Goal: Transaction & Acquisition: Book appointment/travel/reservation

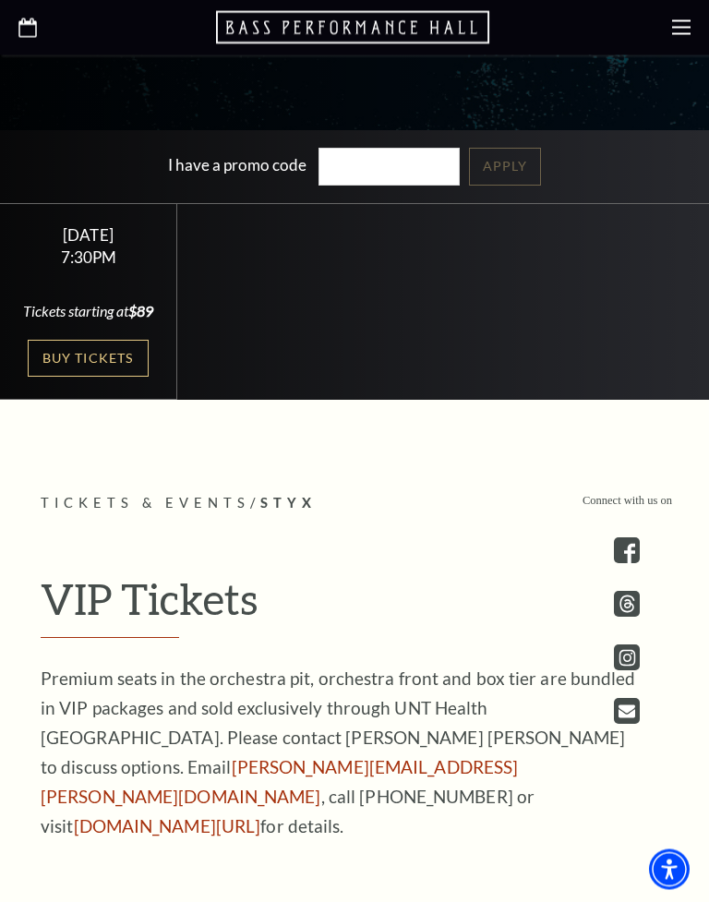
scroll to position [647, 0]
click at [83, 378] on link "Buy Tickets" at bounding box center [88, 359] width 120 height 38
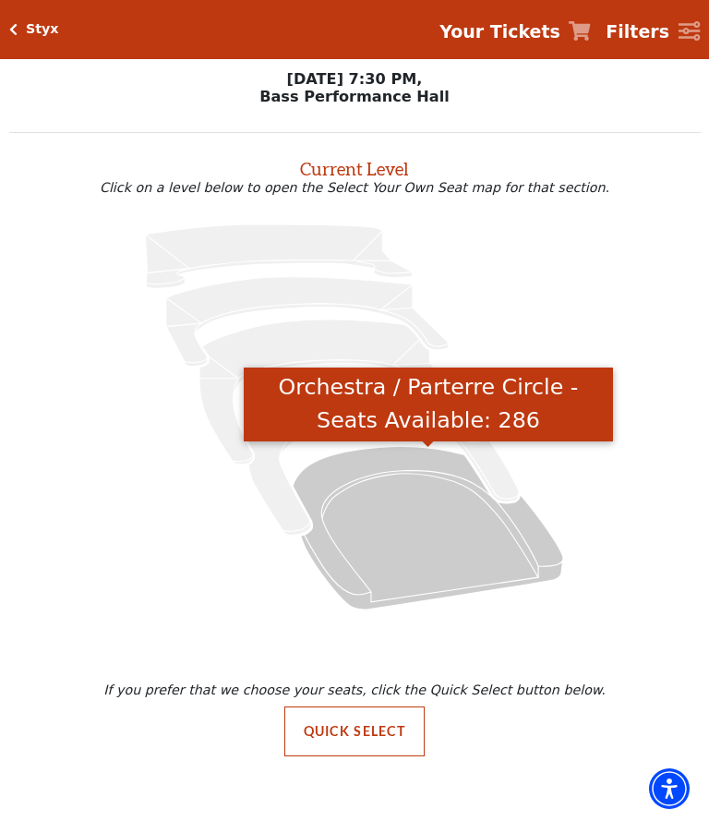
click at [446, 546] on icon "Orchestra / Parterre Circle - Seats Available: 286" at bounding box center [428, 527] width 271 height 163
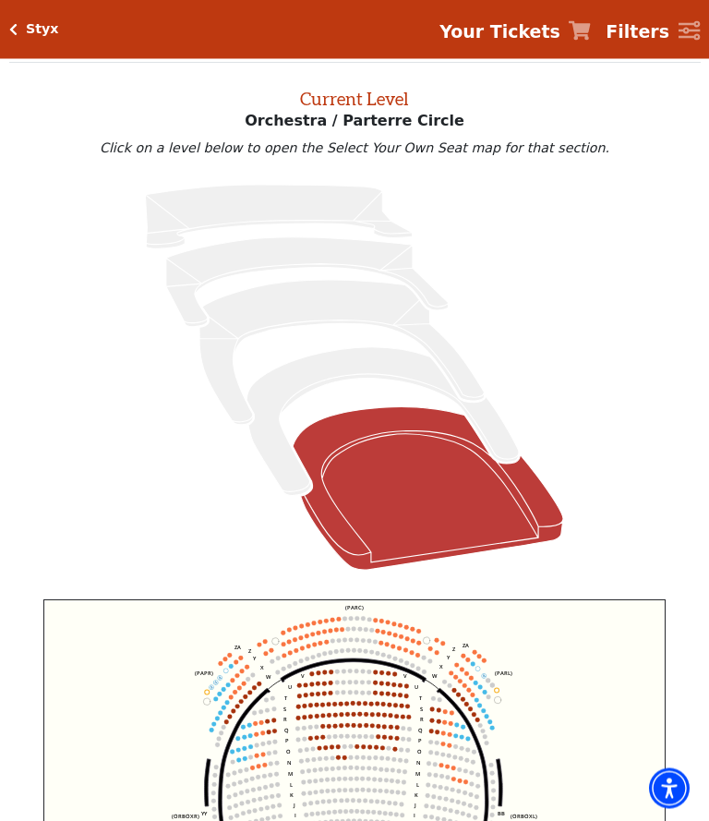
scroll to position [70, 0]
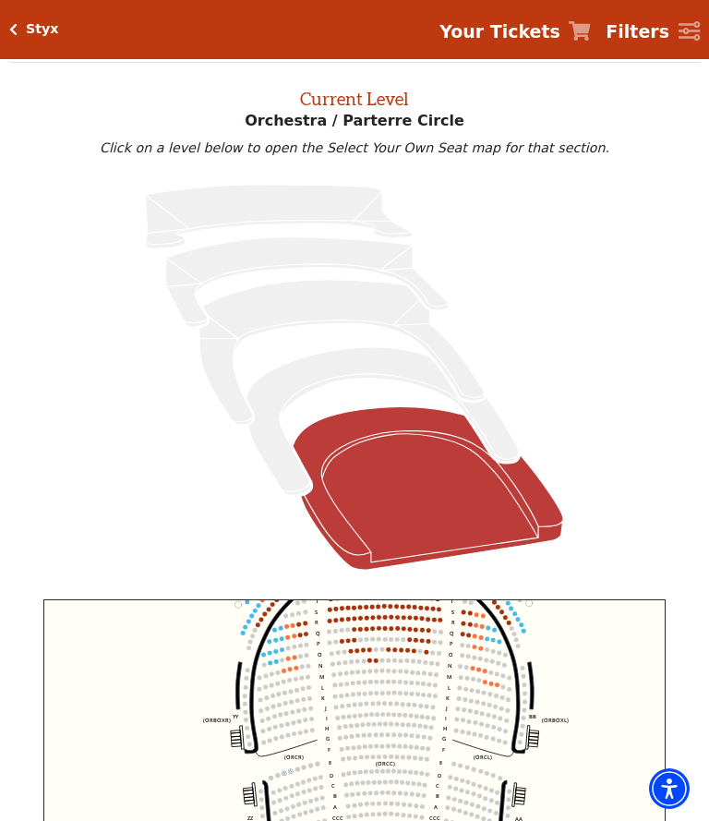
click at [585, 664] on icon "Left (ORPITL) Right (ORPITR) Center (ORPITC) ZZ AA YY BB ZA ZA (ORCL) (ORCR) (O…" at bounding box center [354, 780] width 622 height 362
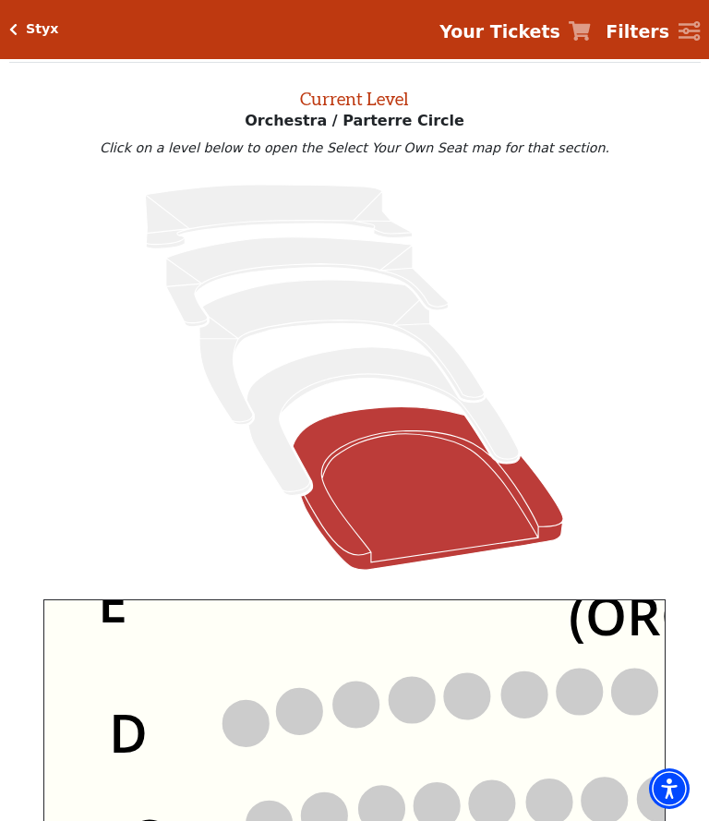
click at [407, 679] on circle at bounding box center [412, 700] width 45 height 45
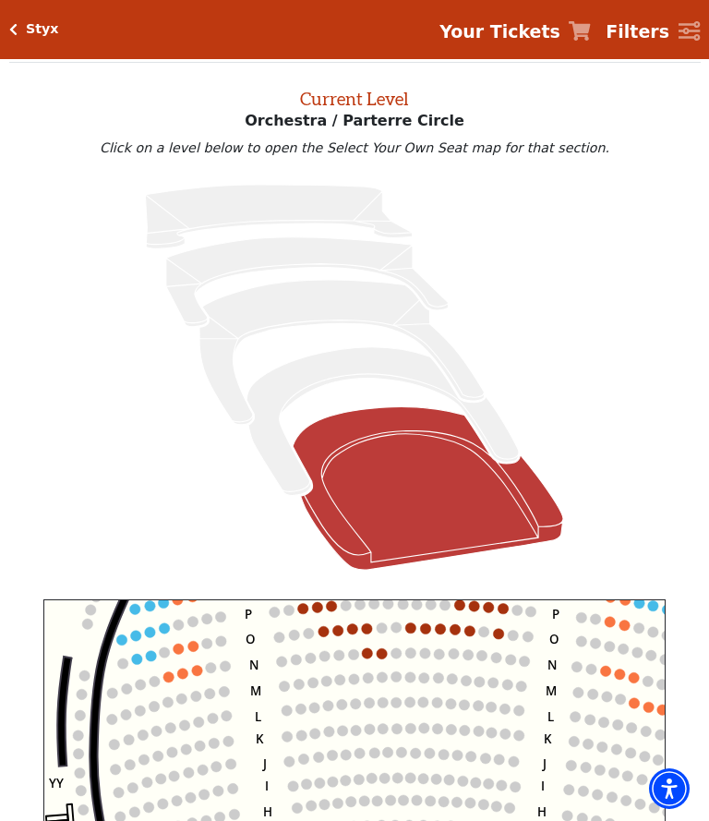
click at [368, 658] on circle at bounding box center [367, 653] width 10 height 10
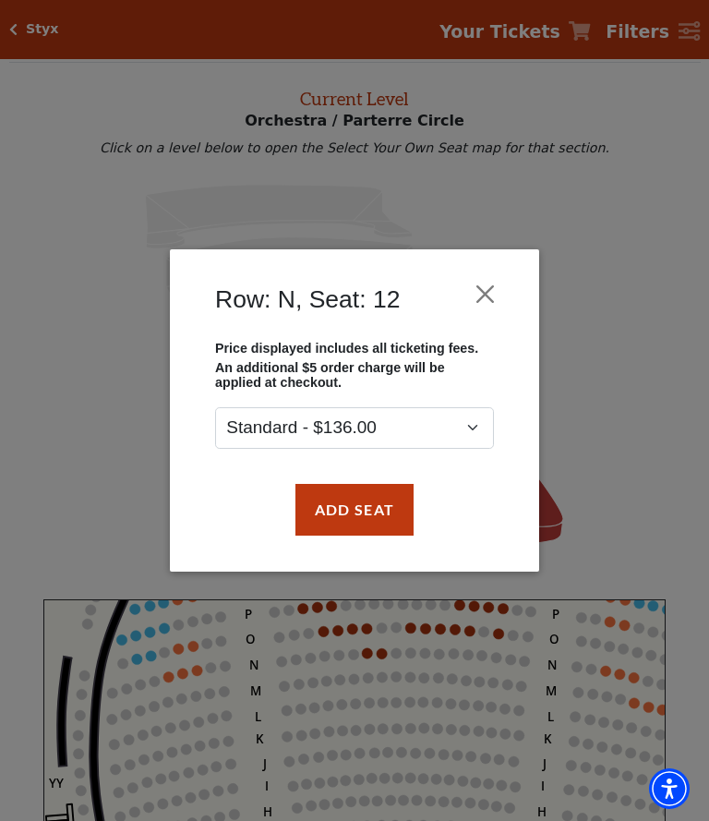
click at [483, 294] on button "Close" at bounding box center [485, 293] width 35 height 35
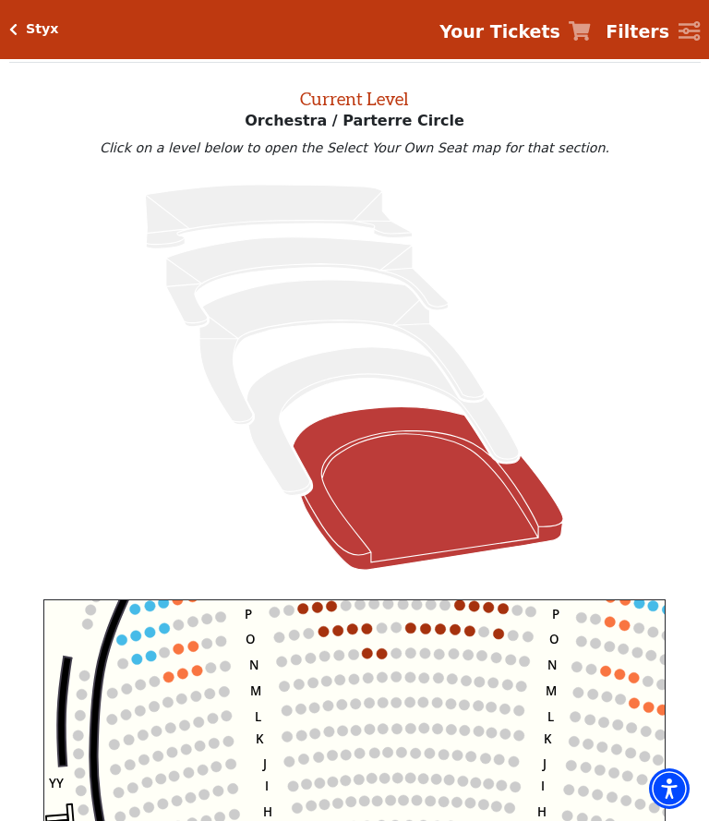
click at [393, 372] on icon "Box Tier - Seats Available: 0" at bounding box center [383, 421] width 272 height 149
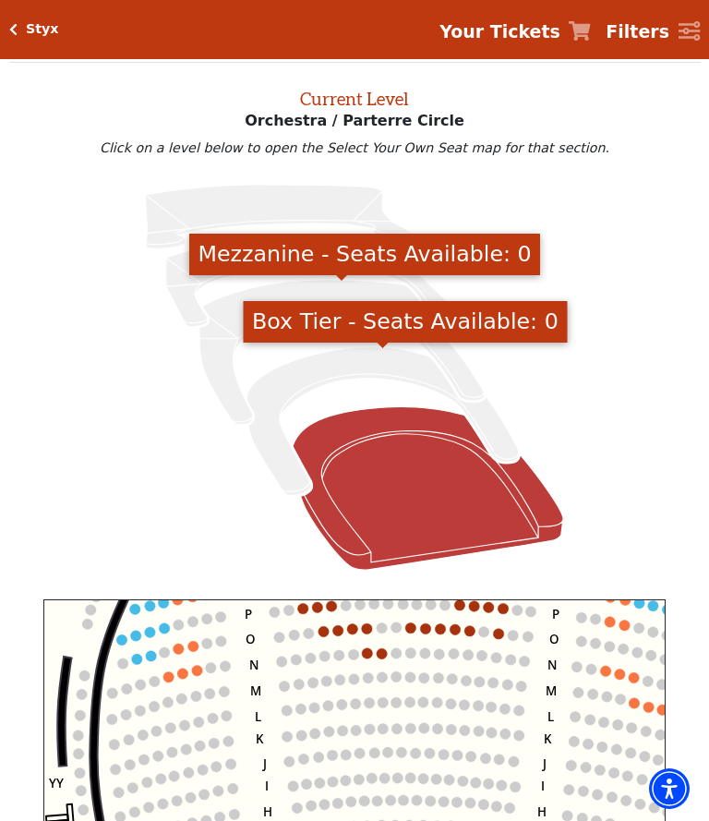
click at [365, 295] on icon "Mezzanine - Seats Available: 0" at bounding box center [341, 352] width 284 height 145
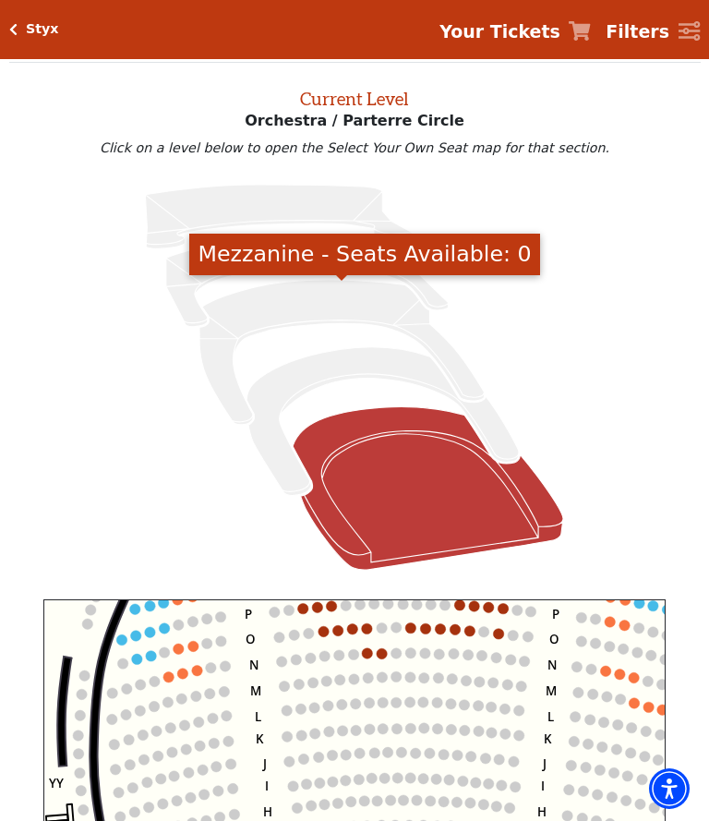
click at [570, 253] on icon at bounding box center [354, 377] width 648 height 409
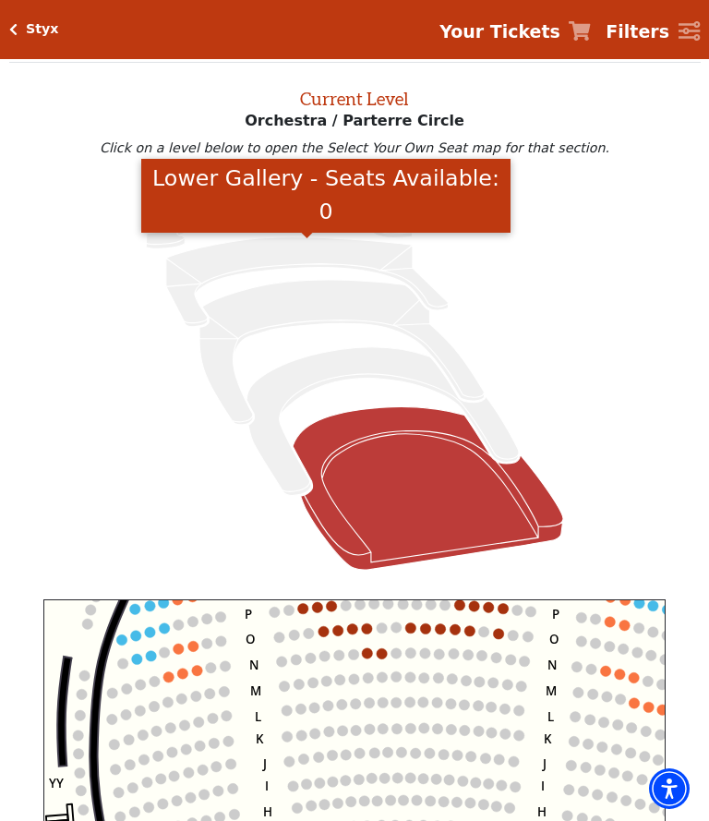
click at [365, 262] on icon "Lower Gallery - Seats Available: 0" at bounding box center [307, 282] width 283 height 90
click at [565, 198] on icon at bounding box center [354, 377] width 648 height 409
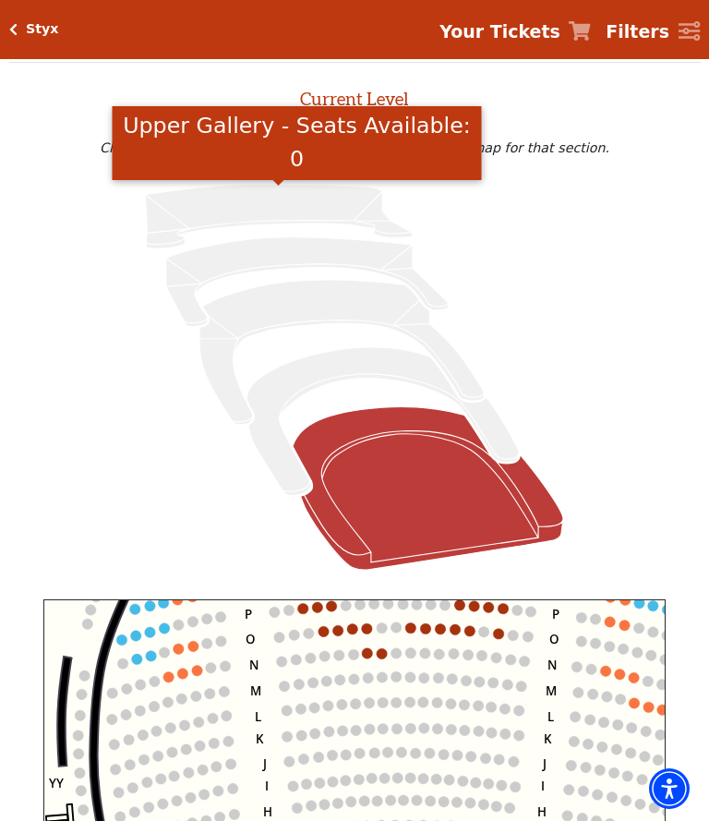
click at [338, 219] on icon "Upper Gallery - Seats Available: 0" at bounding box center [279, 217] width 267 height 64
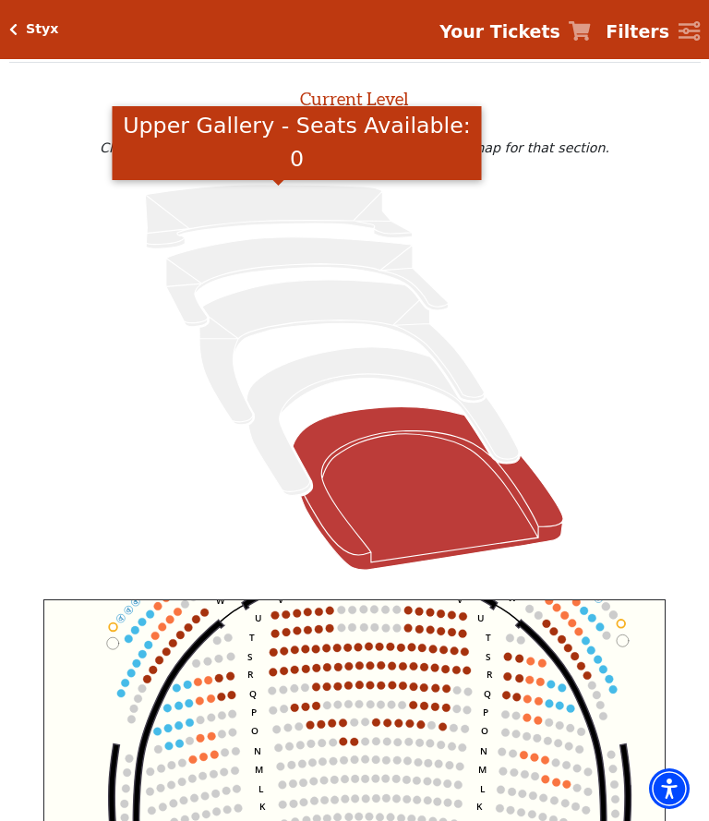
click at [368, 649] on circle at bounding box center [369, 647] width 8 height 8
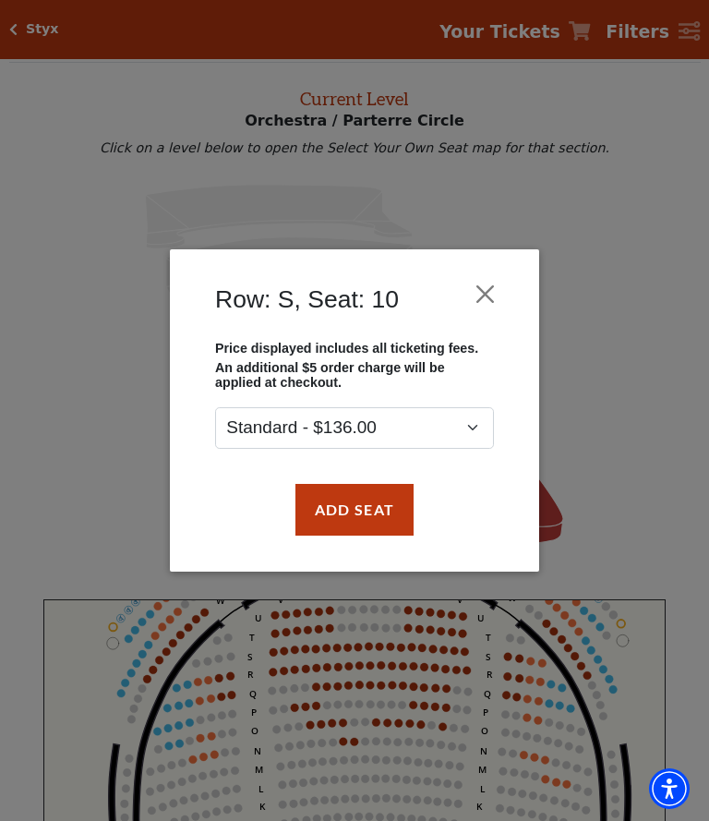
click at [646, 506] on div "Row: S, Seat: 10 Price displayed includes all ticketing fees. An additional $5 …" at bounding box center [354, 410] width 709 height 821
click at [486, 278] on button "Close" at bounding box center [485, 293] width 35 height 35
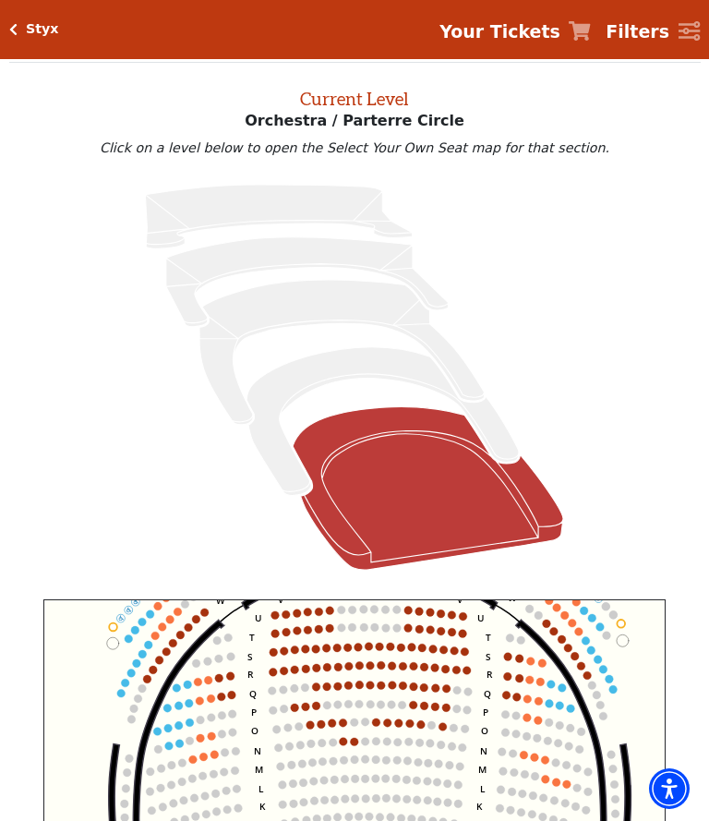
click at [14, 34] on icon "Click here to go back to filters" at bounding box center [13, 29] width 8 height 13
